Goal: Task Accomplishment & Management: Use online tool/utility

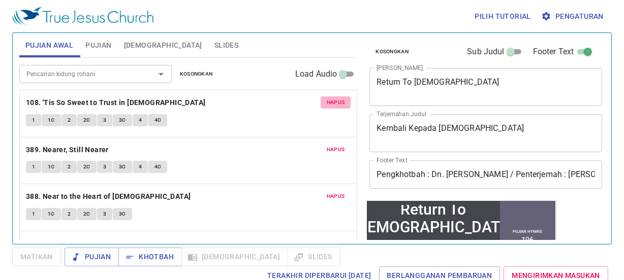
click at [338, 103] on button "Hapus" at bounding box center [335, 102] width 30 height 12
click at [338, 145] on span "Hapus" at bounding box center [335, 149] width 18 height 9
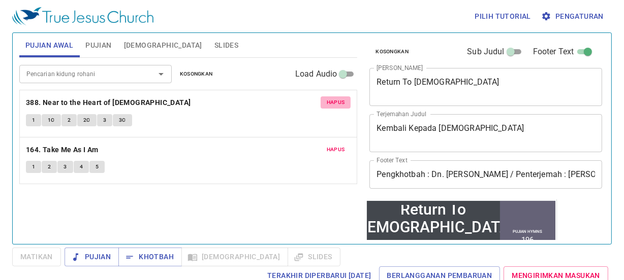
click at [338, 103] on span "Hapus" at bounding box center [335, 102] width 18 height 9
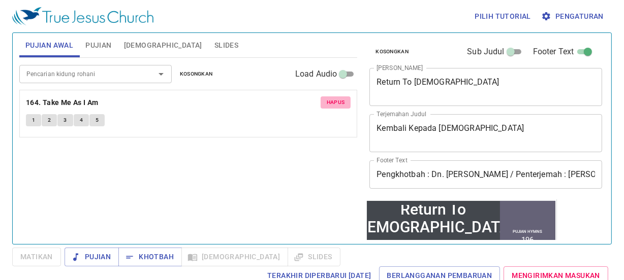
click at [338, 103] on span "Hapus" at bounding box center [335, 102] width 18 height 9
click at [339, 103] on div "Pencarian kidung rohani Pencarian kidung rohani Kosongkan Load Audio Hapus 164.…" at bounding box center [188, 147] width 338 height 178
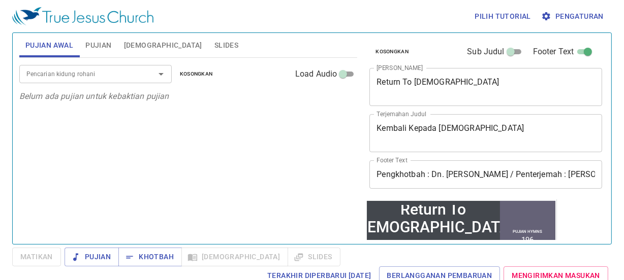
click at [340, 103] on div "Pencarian kidung rohani Pencarian kidung rohani Kosongkan Load Audio Belum ada …" at bounding box center [188, 147] width 338 height 178
click at [419, 64] on div "Kosongkan Sub Judul Footer Text Judul Khotbah Return To God x Judul Khotbah Ter…" at bounding box center [484, 116] width 239 height 167
click at [412, 82] on textarea "Return To God" at bounding box center [485, 86] width 218 height 19
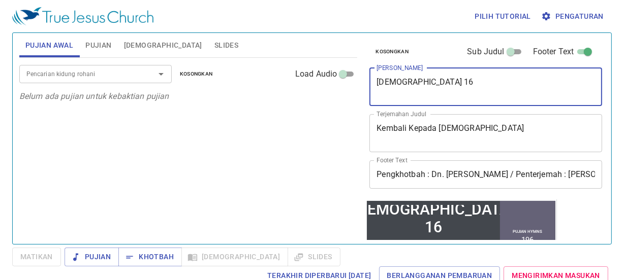
type textarea "[DEMOGRAPHIC_DATA] 16"
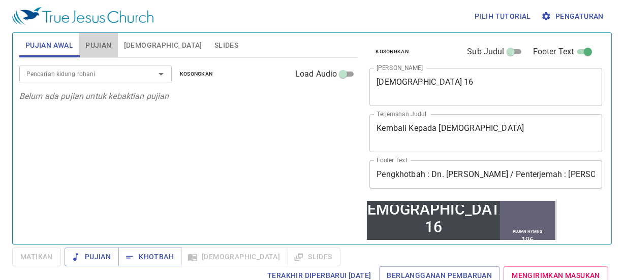
click at [107, 40] on span "Pujian" at bounding box center [98, 45] width 26 height 13
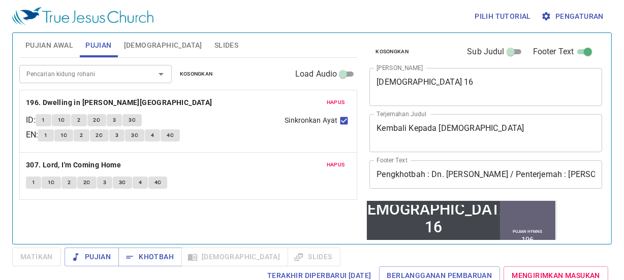
click at [333, 101] on span "Hapus" at bounding box center [335, 102] width 18 height 9
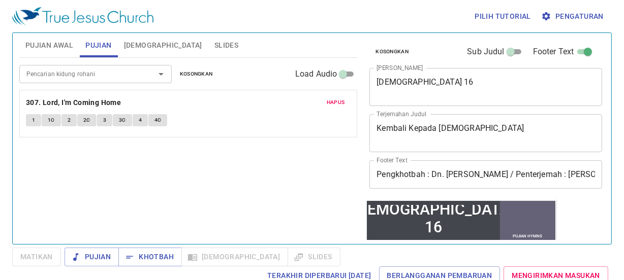
click at [333, 101] on span "Hapus" at bounding box center [335, 102] width 18 height 9
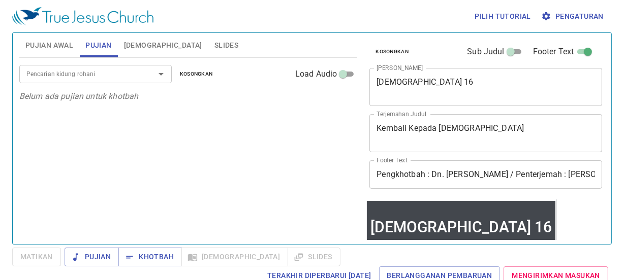
click at [440, 122] on div "Kembali Kepada Tuhan x Terjemahan Judul" at bounding box center [485, 133] width 233 height 38
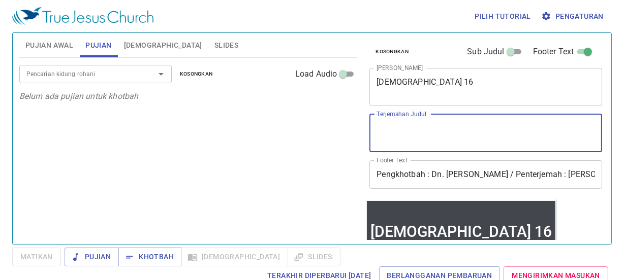
click at [468, 177] on input "Pengkhotbah : Dn. Mark Teh / Penterjemah : Sdra Dean Len" at bounding box center [485, 174] width 233 height 28
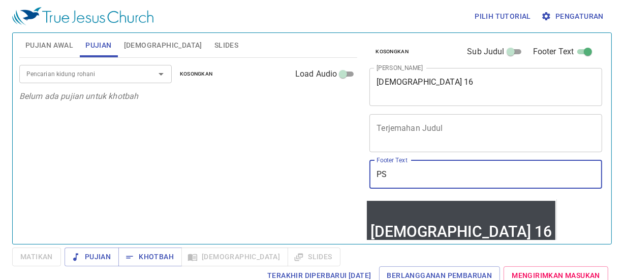
type input "S"
type input "Pengkhotbah : Sdra.Ramu"
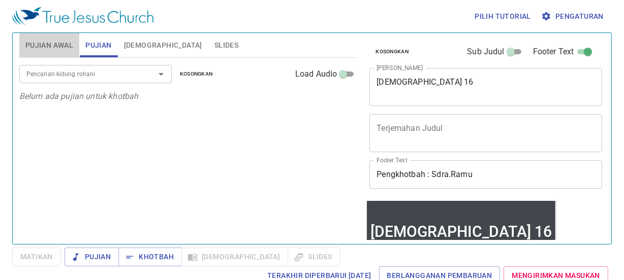
click at [64, 34] on button "Pujian Awal" at bounding box center [49, 45] width 60 height 24
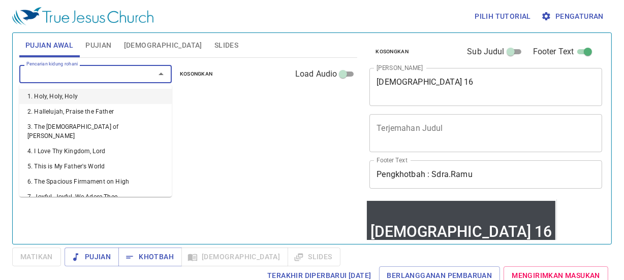
click at [81, 80] on input "Pencarian kidung rohani" at bounding box center [80, 74] width 116 height 12
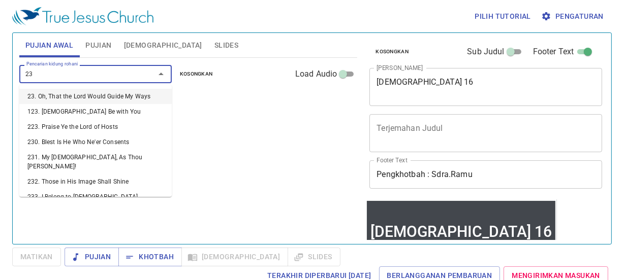
type input "239"
type input "235"
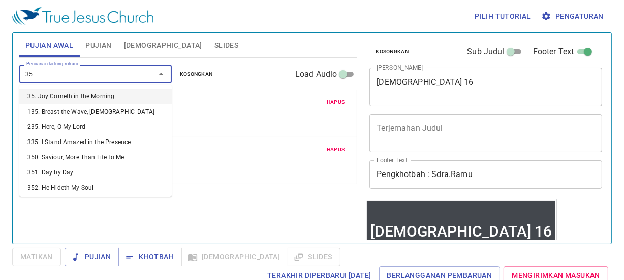
type input "351"
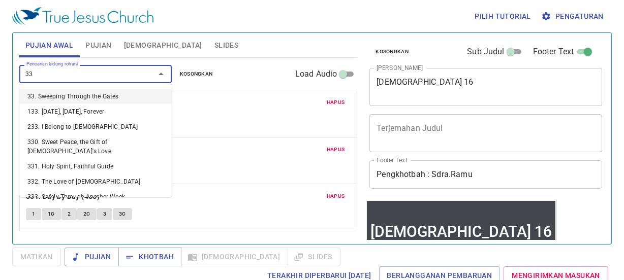
type input "334"
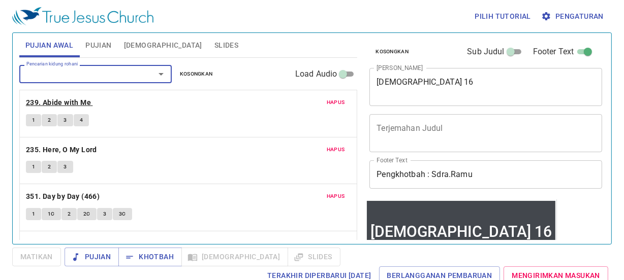
click at [60, 99] on b "239. Abide with Me" at bounding box center [58, 102] width 65 height 13
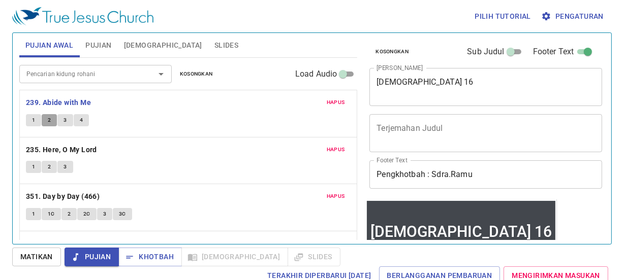
drag, startPoint x: 49, startPoint y: 117, endPoint x: 54, endPoint y: 120, distance: 6.4
click at [50, 117] on span "2" at bounding box center [49, 120] width 3 height 9
click at [107, 46] on span "Pujian" at bounding box center [98, 45] width 26 height 13
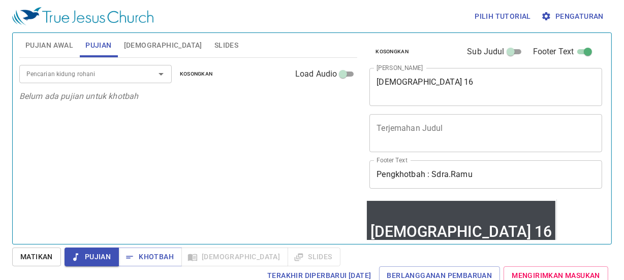
click at [108, 66] on div "Pencarian kidung rohani" at bounding box center [95, 74] width 152 height 18
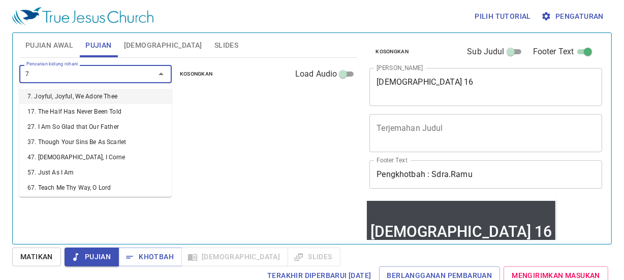
type input "79"
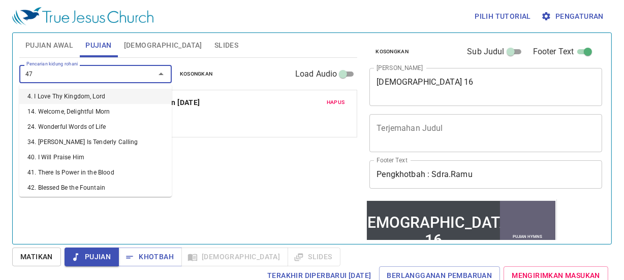
type input "478"
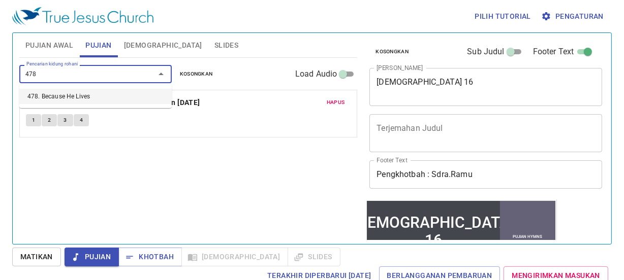
click at [78, 95] on li "478. Because He Lives" at bounding box center [95, 96] width 152 height 15
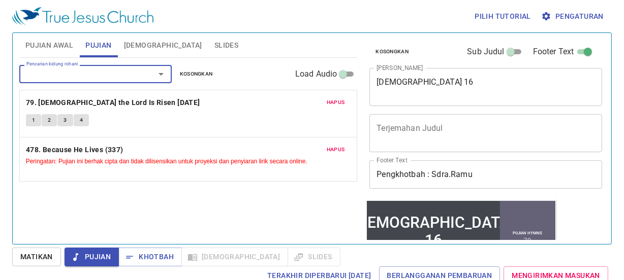
click at [36, 37] on button "Pujian Awal" at bounding box center [49, 45] width 60 height 24
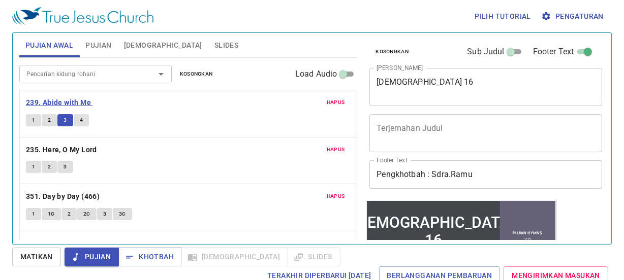
click at [61, 107] on b "239. Abide with Me" at bounding box center [58, 102] width 65 height 13
click at [61, 119] on button "3" at bounding box center [64, 120] width 15 height 12
click at [94, 46] on span "Pujian" at bounding box center [98, 45] width 26 height 13
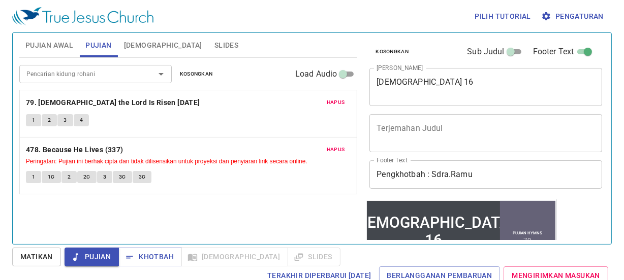
drag, startPoint x: 51, startPoint y: 45, endPoint x: 54, endPoint y: 51, distance: 6.8
click at [52, 45] on span "Pujian Awal" at bounding box center [49, 45] width 48 height 13
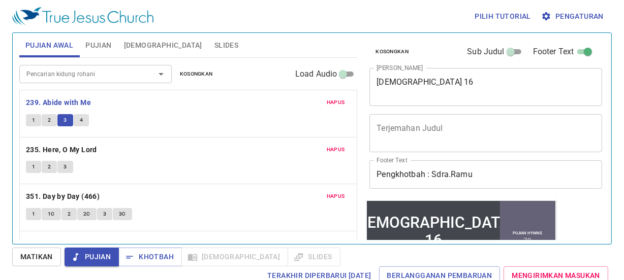
click at [84, 117] on button "4" at bounding box center [81, 120] width 15 height 12
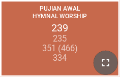
click at [101, 62] on icon "button" at bounding box center [106, 63] width 12 height 12
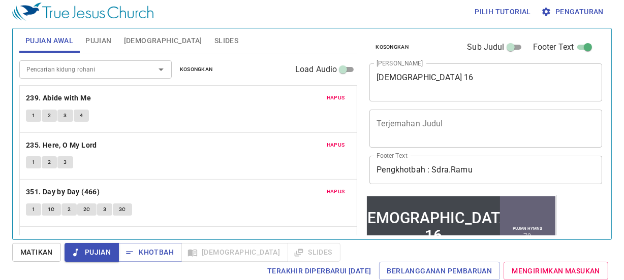
scroll to position [147, 0]
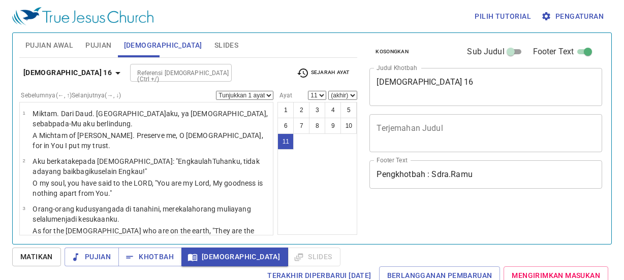
select select "11"
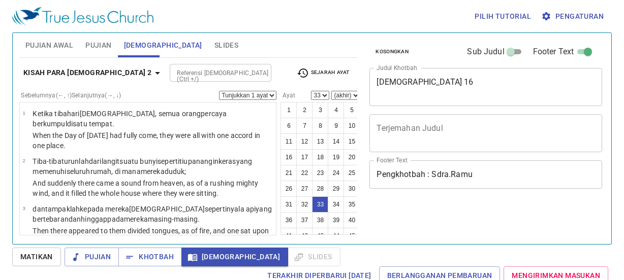
scroll to position [5, 0]
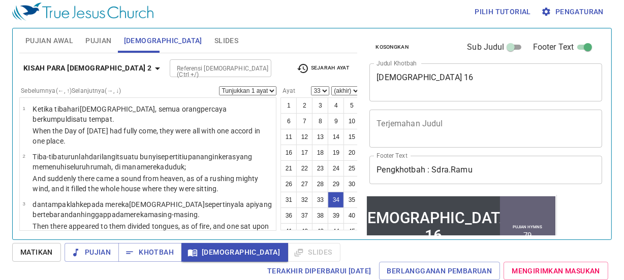
select select "34"
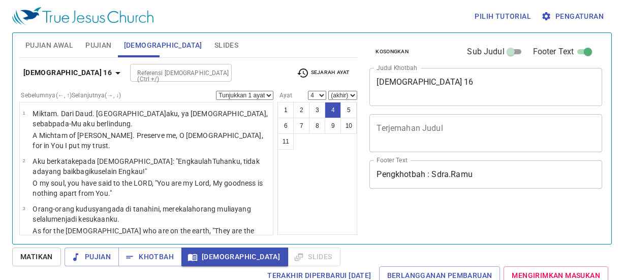
select select "4"
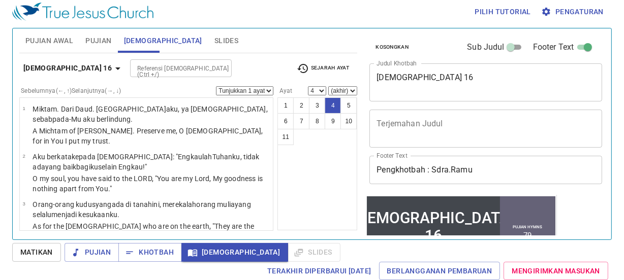
scroll to position [102, 0]
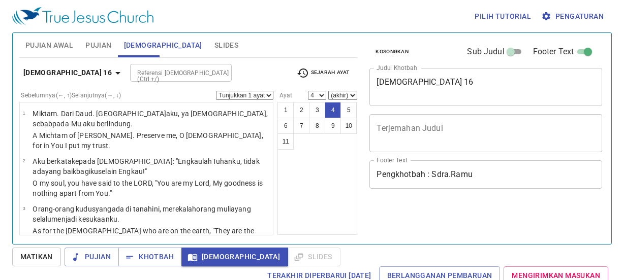
select select "4"
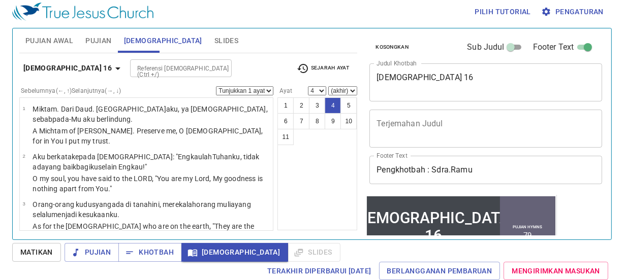
scroll to position [102, 0]
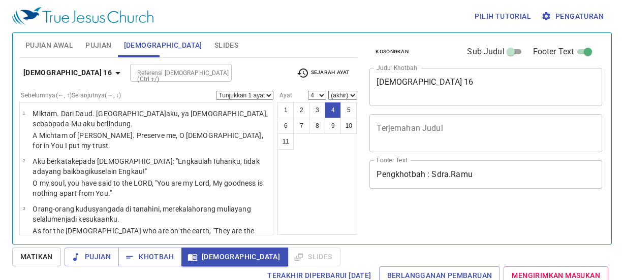
select select "4"
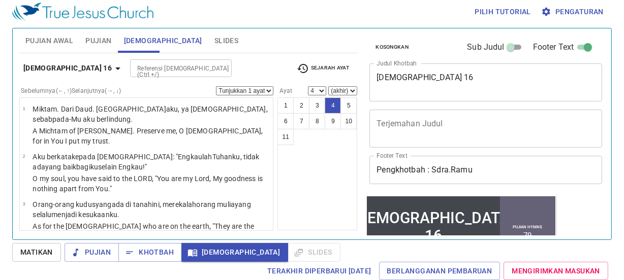
scroll to position [102, 0]
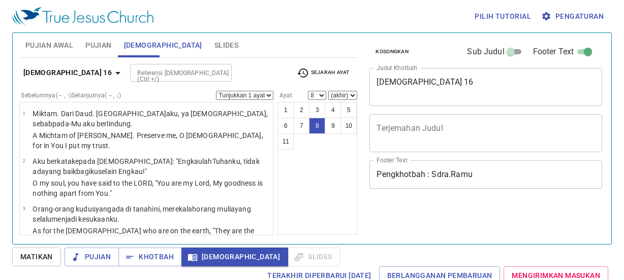
select select "8"
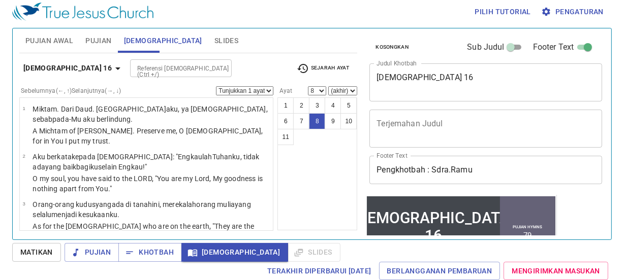
scroll to position [102, 0]
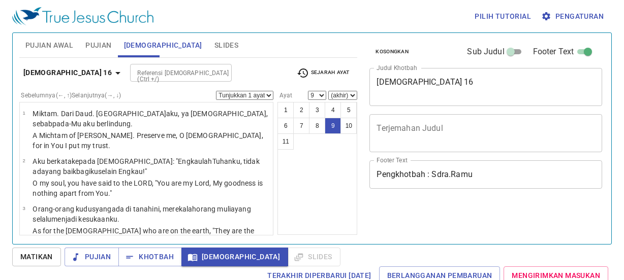
select select "9"
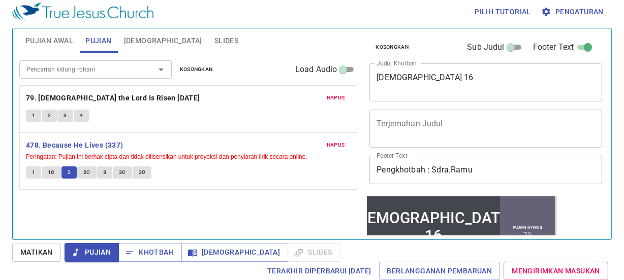
scroll to position [102, 0]
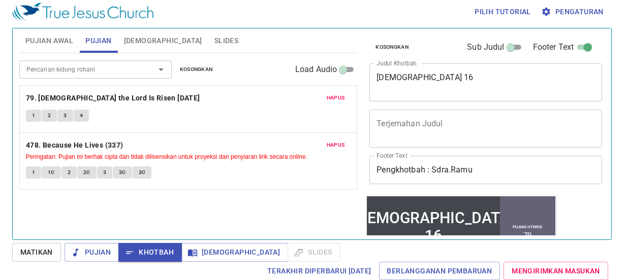
scroll to position [102, 0]
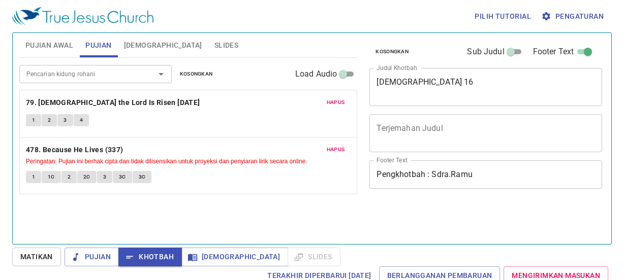
scroll to position [5, 0]
